Goal: Information Seeking & Learning: Learn about a topic

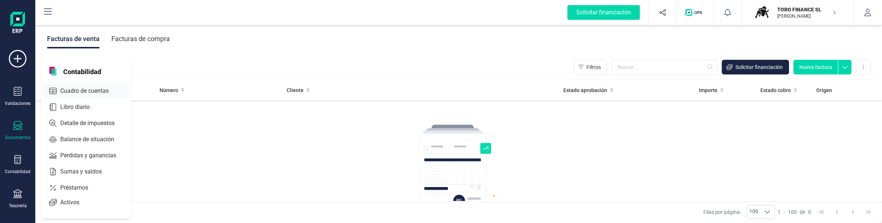
click at [65, 92] on span "Cuadro de cuentas" at bounding box center [89, 91] width 65 height 9
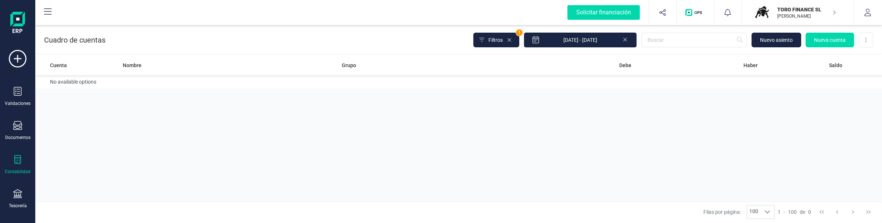
click at [784, 11] on p "TORO FINANCE SL" at bounding box center [806, 9] width 59 height 7
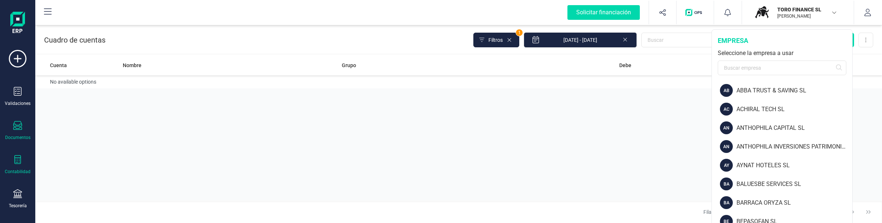
click at [3, 130] on div "Documentos" at bounding box center [17, 130] width 29 height 19
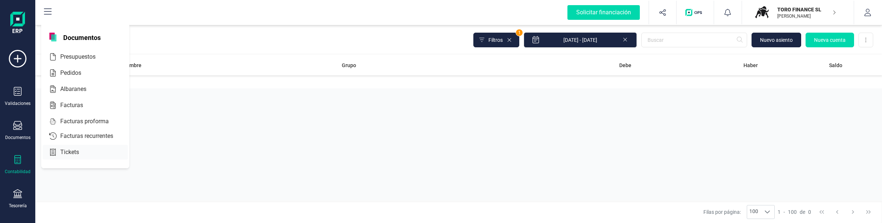
click at [65, 120] on span "Facturas proforma" at bounding box center [89, 121] width 65 height 9
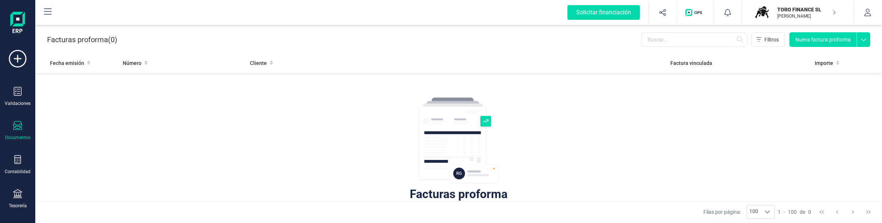
click at [793, 14] on p "[PERSON_NAME]" at bounding box center [806, 16] width 59 height 6
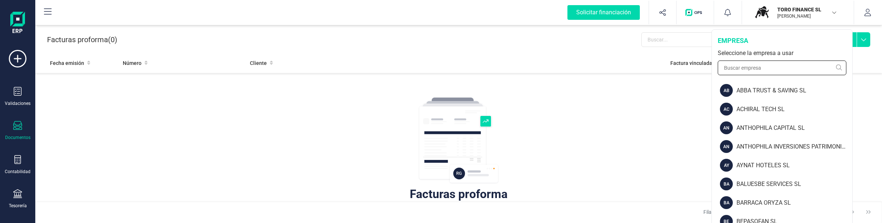
click at [792, 74] on input "text" at bounding box center [781, 68] width 129 height 15
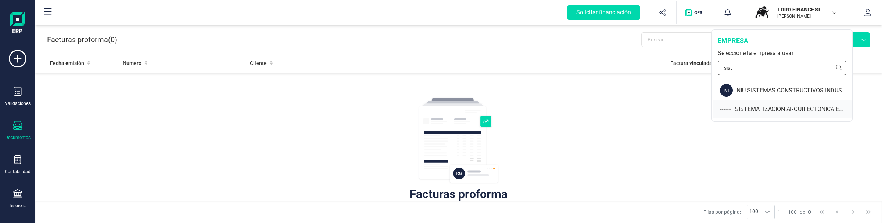
type input "sist"
click at [772, 111] on div "SISTEMATIZACION ARQUITECTONICA EN REFORMAS SL" at bounding box center [793, 109] width 117 height 9
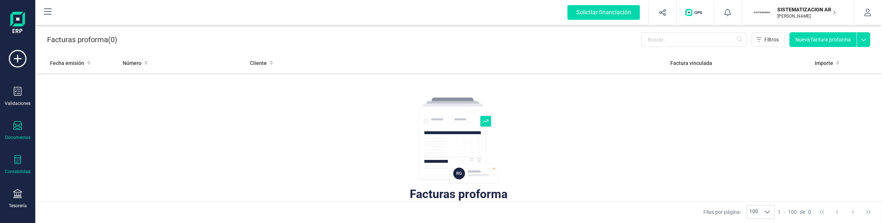
click at [24, 164] on div "Contabilidad" at bounding box center [17, 164] width 29 height 19
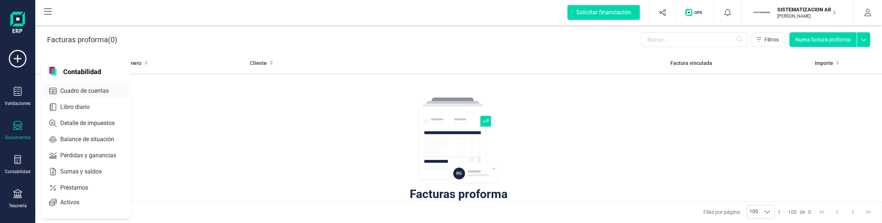
click at [95, 87] on span "Cuadro de cuentas" at bounding box center [89, 91] width 65 height 9
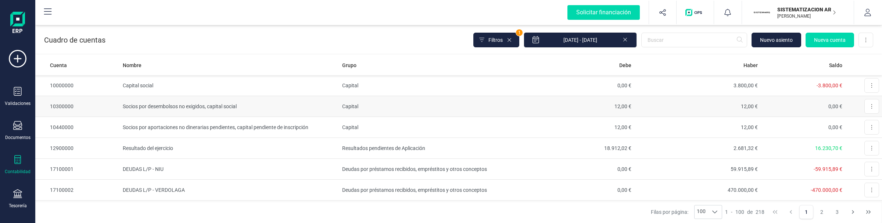
click at [357, 110] on td "Capital" at bounding box center [423, 106] width 169 height 21
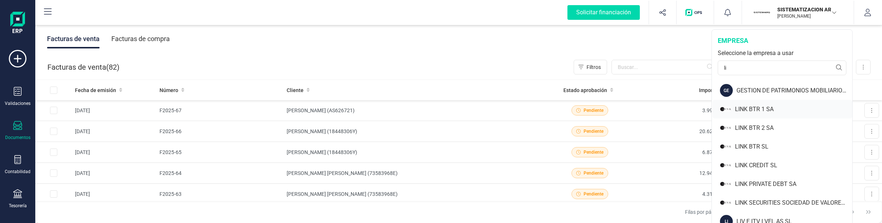
scroll to position [46, 0]
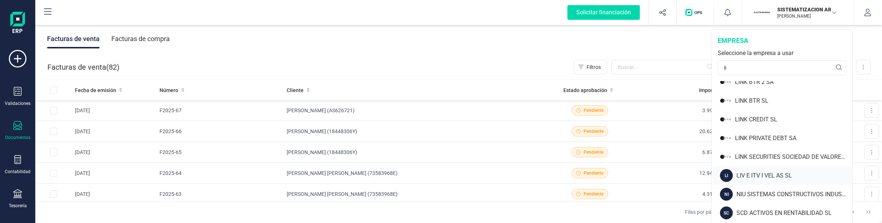
type input "li"
click at [770, 177] on div "LIV E ITV I VEL AS SL" at bounding box center [794, 176] width 116 height 9
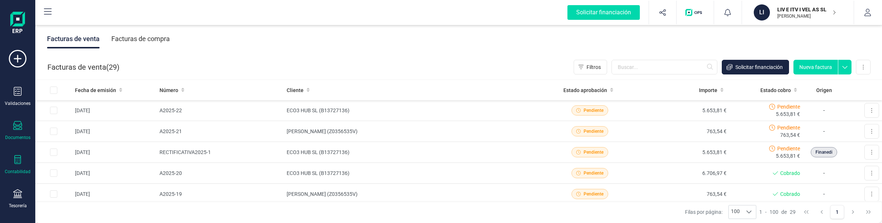
click at [19, 172] on div "Contabilidad" at bounding box center [18, 172] width 26 height 6
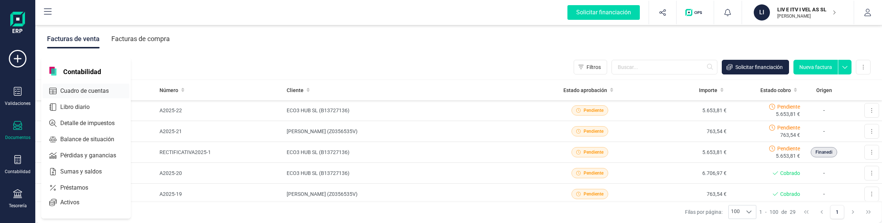
click at [67, 88] on span "Cuadro de cuentas" at bounding box center [89, 91] width 65 height 9
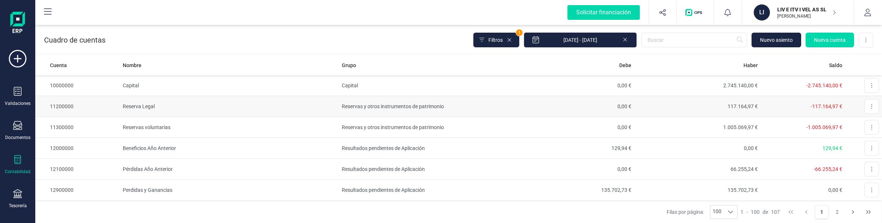
click at [195, 111] on td "Reserva Legal" at bounding box center [229, 106] width 219 height 21
